Goal: Information Seeking & Learning: Find specific fact

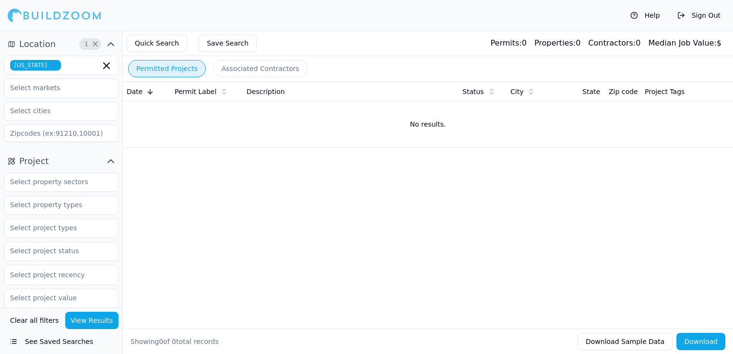
click at [51, 65] on icon "button" at bounding box center [54, 65] width 6 height 6
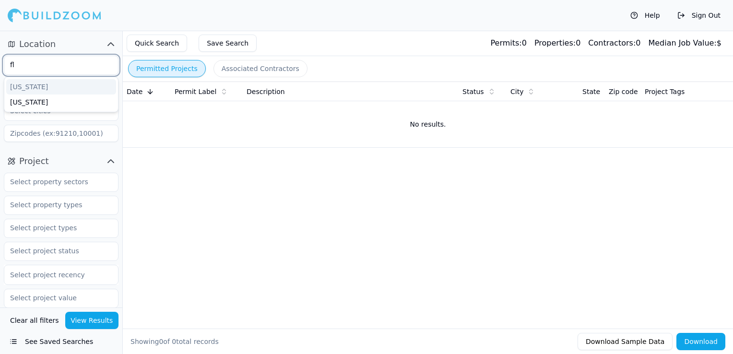
type input "flo"
click at [46, 86] on div "[US_STATE]" at bounding box center [61, 86] width 110 height 15
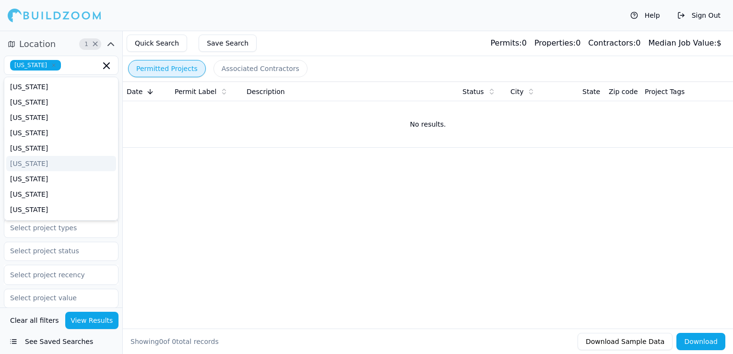
click at [274, 166] on div "Date Permit Label Description Status City State Zip code Project Tags No result…" at bounding box center [428, 190] width 610 height 216
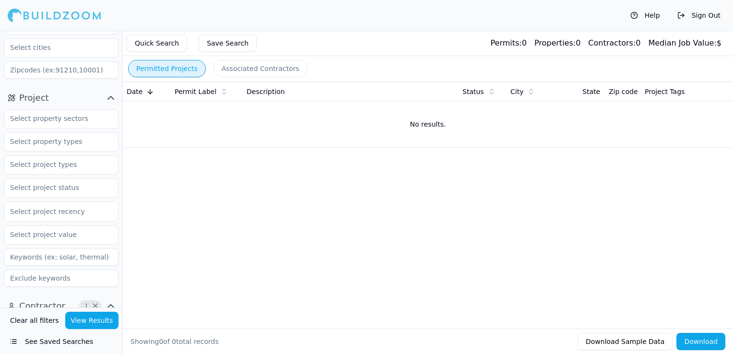
scroll to position [96, 0]
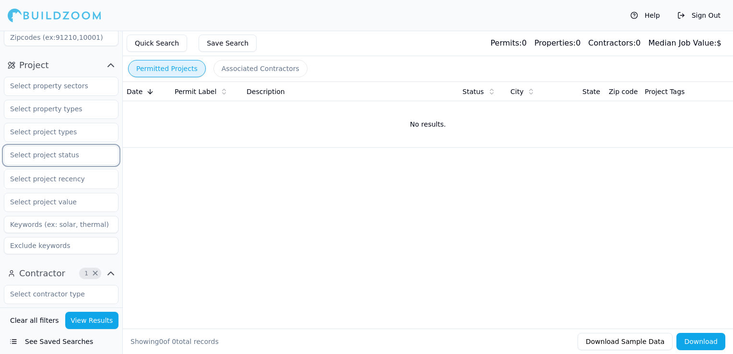
click at [49, 158] on input "text" at bounding box center [55, 154] width 102 height 17
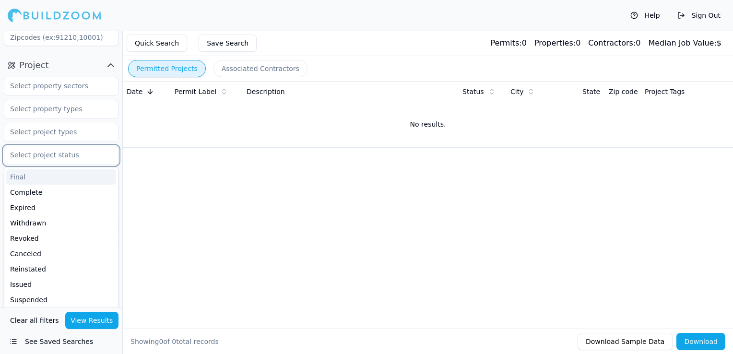
click at [40, 181] on div "Final" at bounding box center [61, 176] width 110 height 15
click at [44, 179] on div "Complete" at bounding box center [61, 176] width 110 height 15
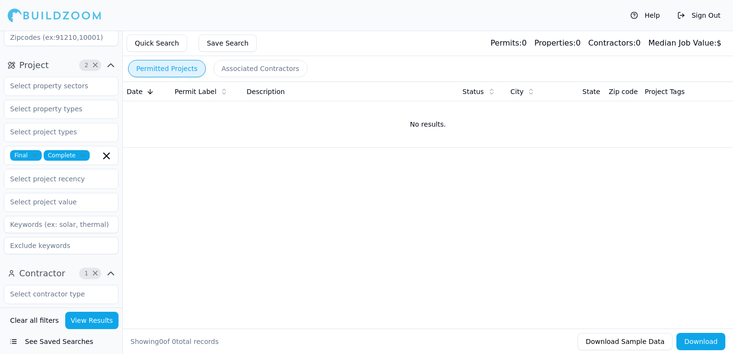
click at [205, 220] on div "Date Permit Label Description Status City State Zip code Project Tags No result…" at bounding box center [428, 190] width 610 height 216
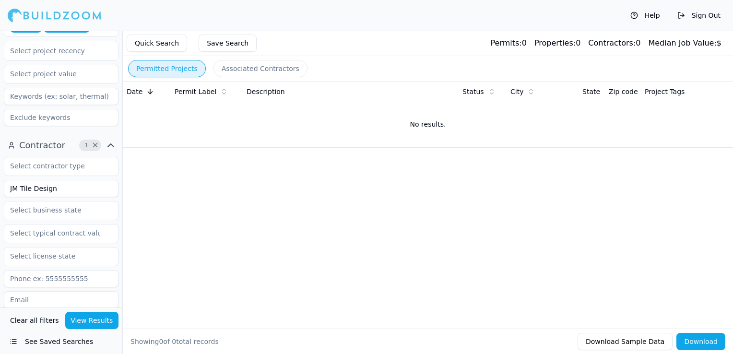
scroll to position [240, 0]
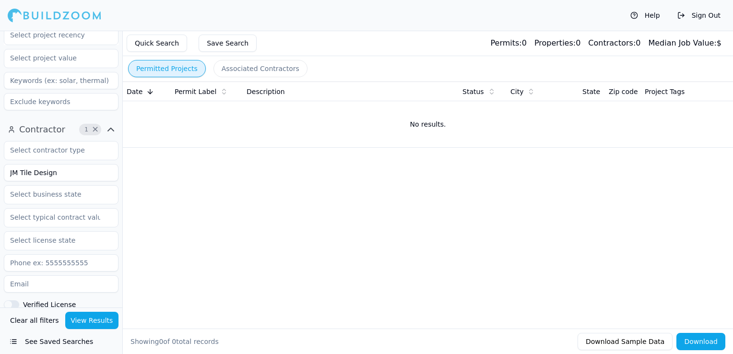
drag, startPoint x: 69, startPoint y: 179, endPoint x: -2, endPoint y: 177, distance: 70.6
click at [0, 177] on html "Help Sign Out Location 1 × [US_STATE] Project 2 × Final Complete Select project…" at bounding box center [366, 177] width 733 height 354
type input "Laref"
click at [105, 319] on button "View Results" at bounding box center [92, 320] width 54 height 17
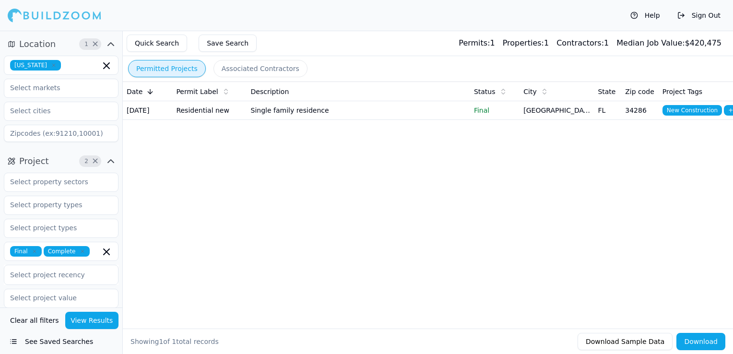
click at [395, 115] on td "Single family residence" at bounding box center [358, 110] width 223 height 19
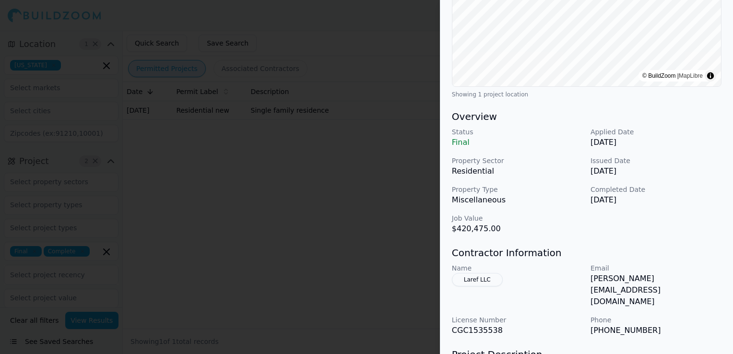
scroll to position [144, 0]
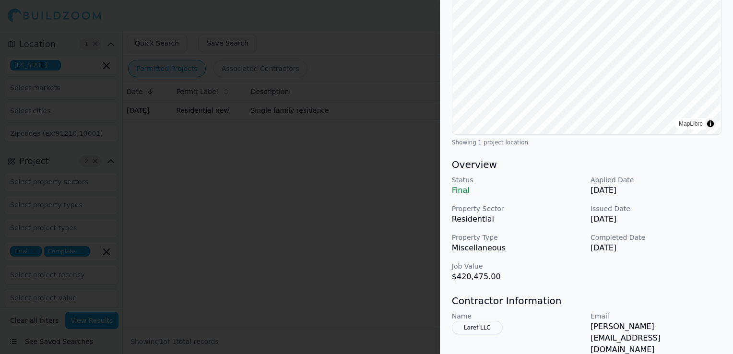
click at [339, 202] on div at bounding box center [366, 177] width 733 height 354
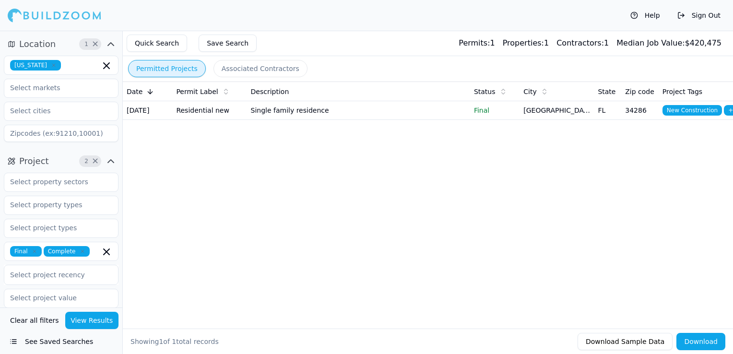
click at [415, 109] on td "Single family residence" at bounding box center [358, 110] width 223 height 19
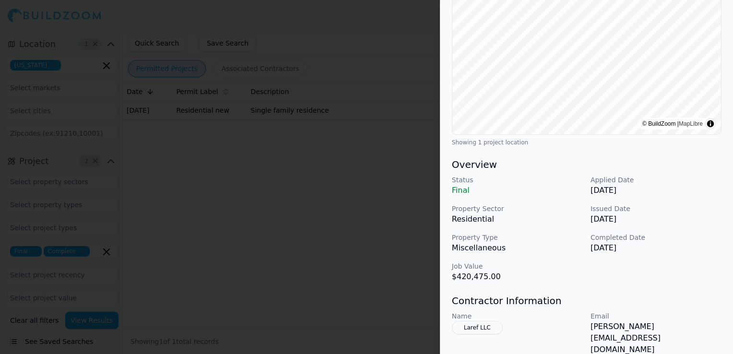
scroll to position [0, 0]
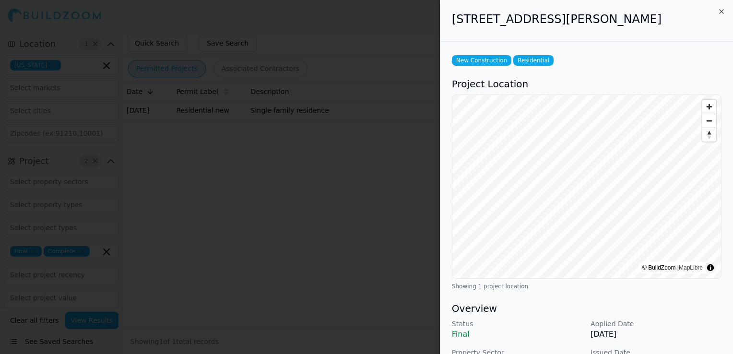
drag, startPoint x: 451, startPoint y: 21, endPoint x: 687, endPoint y: 25, distance: 235.7
click at [687, 25] on div "[STREET_ADDRESS][PERSON_NAME]" at bounding box center [587, 21] width 293 height 42
drag, startPoint x: 687, startPoint y: 25, endPoint x: 668, endPoint y: 22, distance: 19.1
copy h2 "[STREET_ADDRESS][PERSON_NAME]"
click at [296, 220] on div at bounding box center [366, 177] width 733 height 354
